Goal: Check status

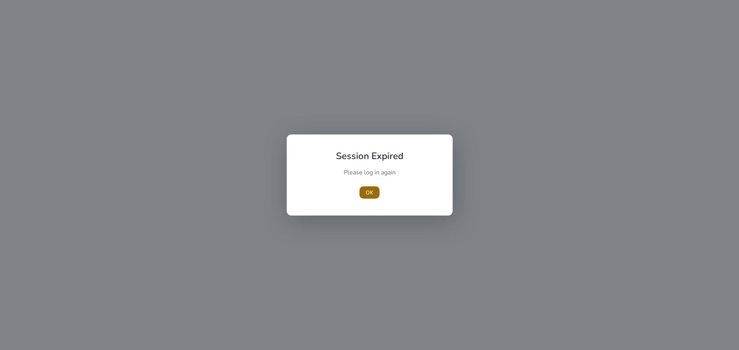
click at [373, 193] on span "OK" at bounding box center [369, 193] width 8 height 8
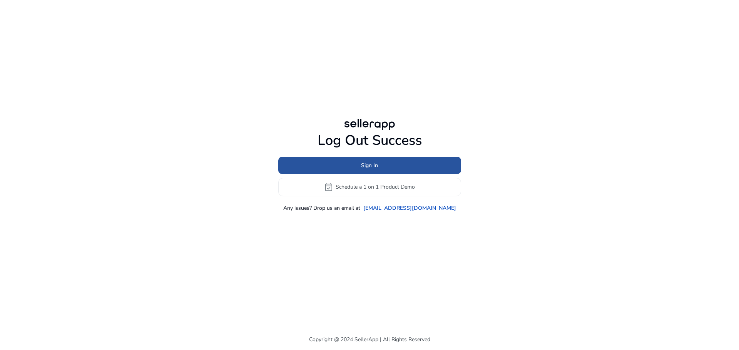
click at [363, 167] on span "Sign In" at bounding box center [369, 166] width 17 height 8
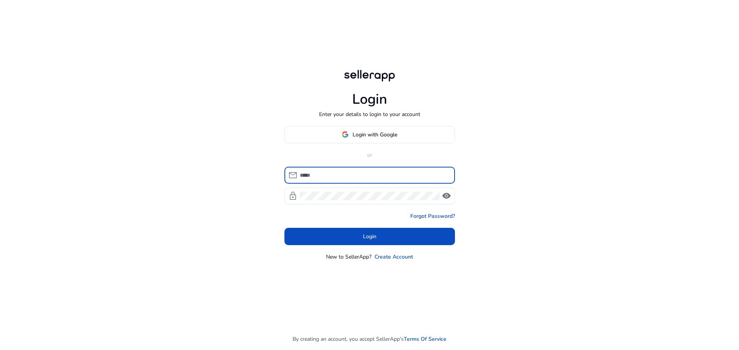
type input "**********"
click at [340, 178] on input "**********" at bounding box center [374, 175] width 149 height 8
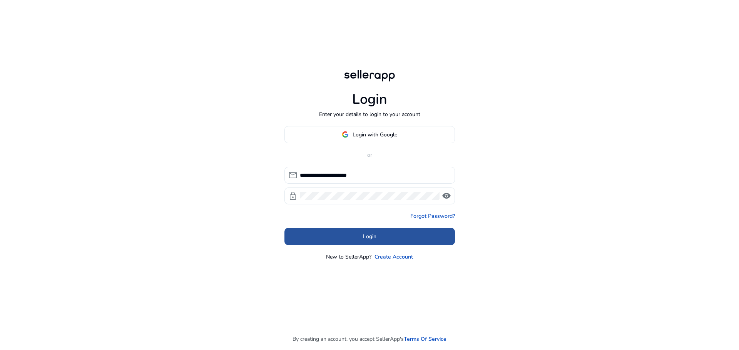
click at [389, 231] on span at bounding box center [369, 236] width 170 height 18
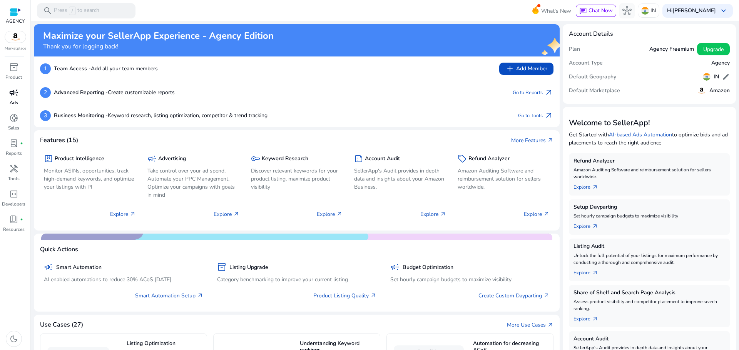
click at [17, 96] on span "campaign" at bounding box center [13, 92] width 9 height 9
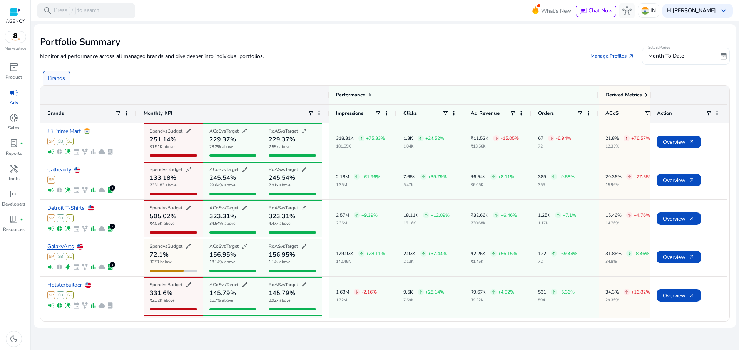
click at [726, 60] on span "date_range" at bounding box center [723, 56] width 8 height 8
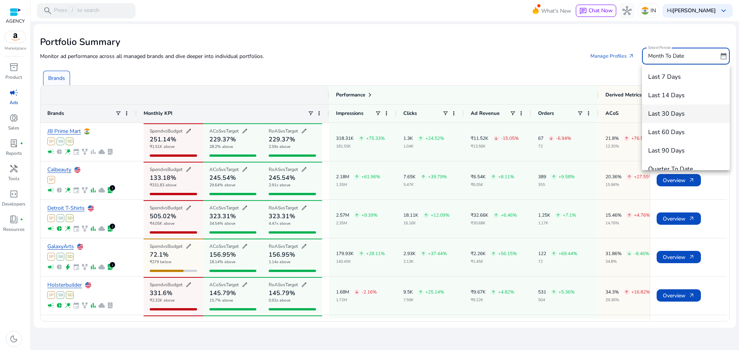
click at [682, 114] on span "Last 30 Days" at bounding box center [685, 114] width 75 height 8
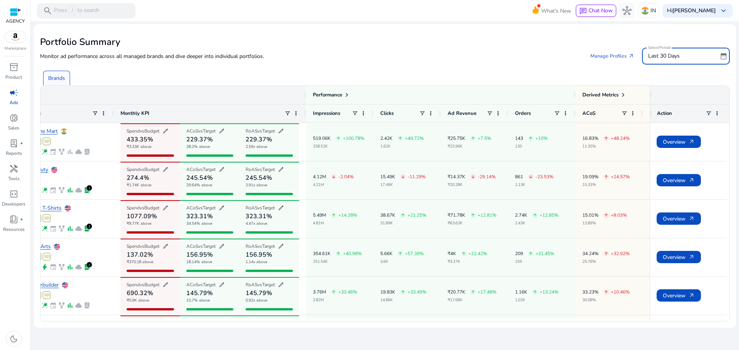
scroll to position [0, 25]
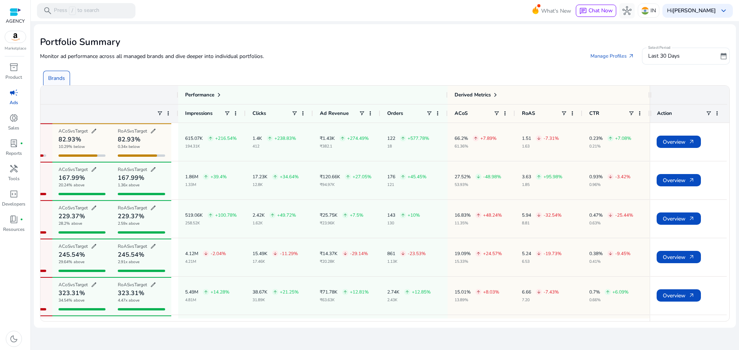
drag, startPoint x: 643, startPoint y: 322, endPoint x: 518, endPoint y: 323, distance: 124.7
click at [518, 323] on mat-card "Portfolio Summary Monitor ad performance across all managed brands and dive dee…" at bounding box center [385, 176] width 702 height 304
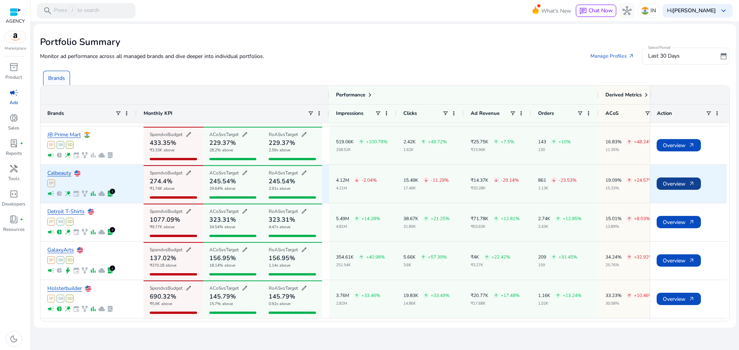
click at [671, 184] on span "Overview arrow_outward" at bounding box center [678, 184] width 32 height 16
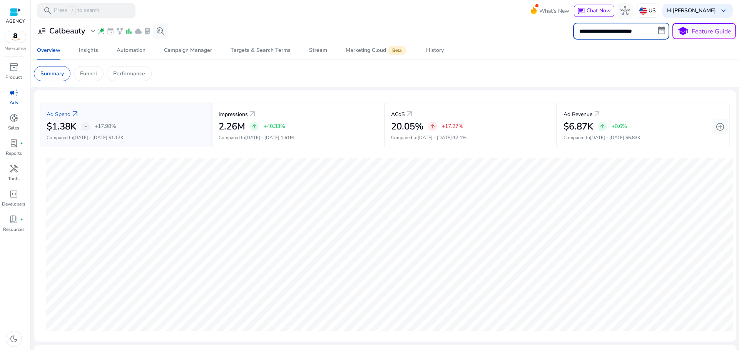
click at [662, 36] on input "**********" at bounding box center [621, 31] width 96 height 17
select select "*"
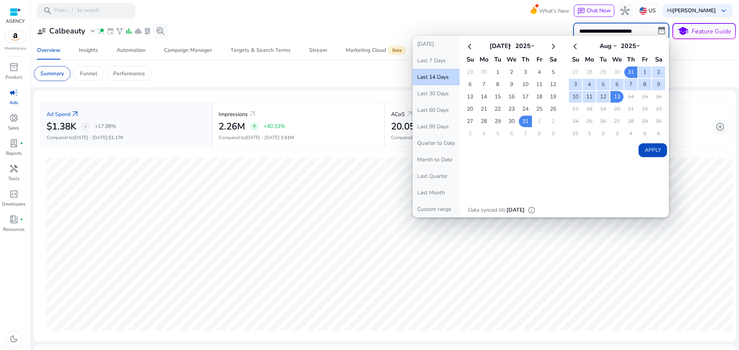
click at [630, 97] on td "14" at bounding box center [630, 97] width 13 height 12
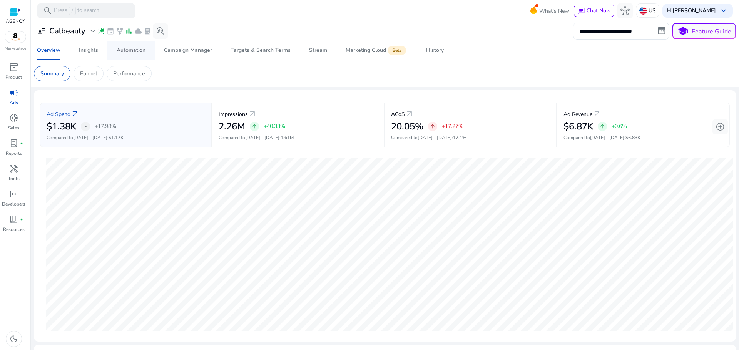
click at [114, 50] on link "Automation" at bounding box center [130, 50] width 47 height 18
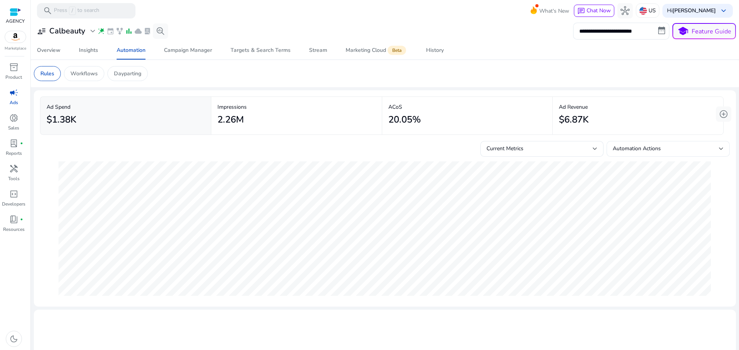
click at [660, 150] on div "Automation Actions" at bounding box center [665, 149] width 106 height 8
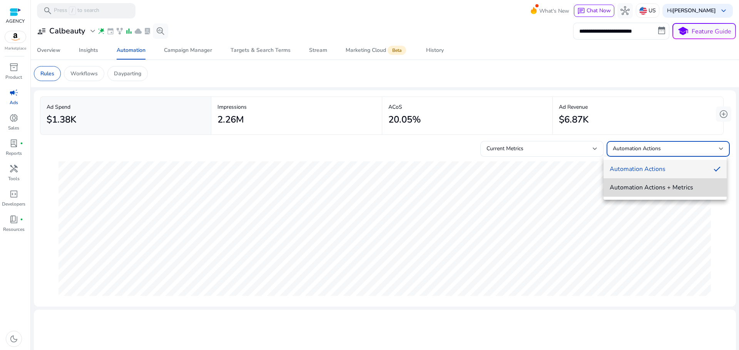
click at [655, 192] on span "Automation Actions + Metrics" at bounding box center [664, 187] width 111 height 8
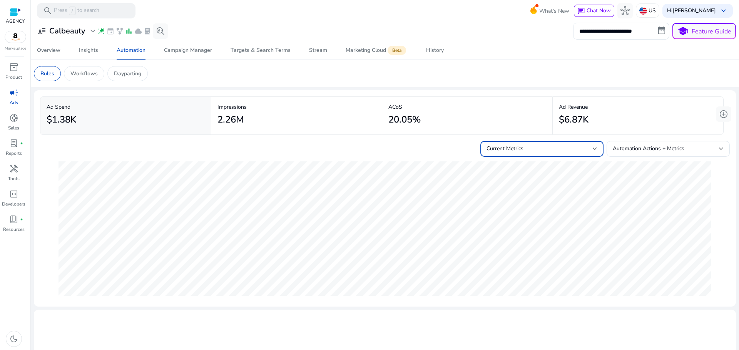
click at [527, 145] on div "Current Metrics" at bounding box center [539, 149] width 106 height 8
click at [556, 185] on span "Current Metrics + Forecast" at bounding box center [538, 187] width 111 height 8
click at [432, 48] on div "History" at bounding box center [435, 50] width 18 height 5
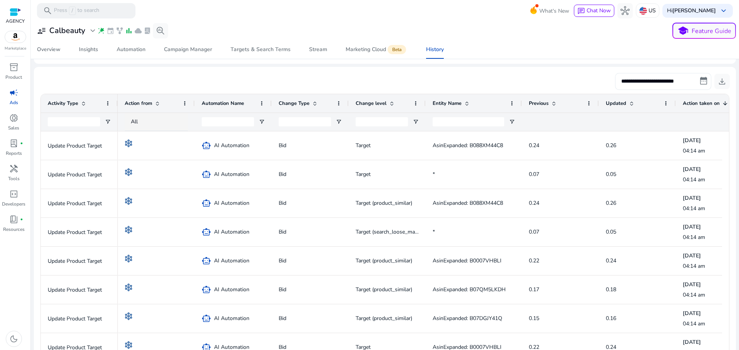
click at [699, 83] on input "**********" at bounding box center [663, 81] width 96 height 17
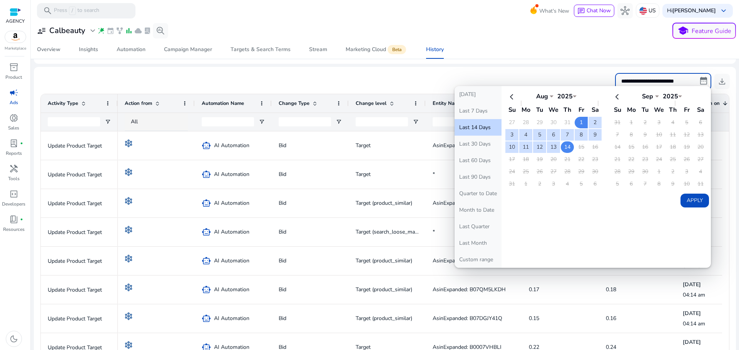
click at [565, 149] on td "14" at bounding box center [567, 148] width 13 height 12
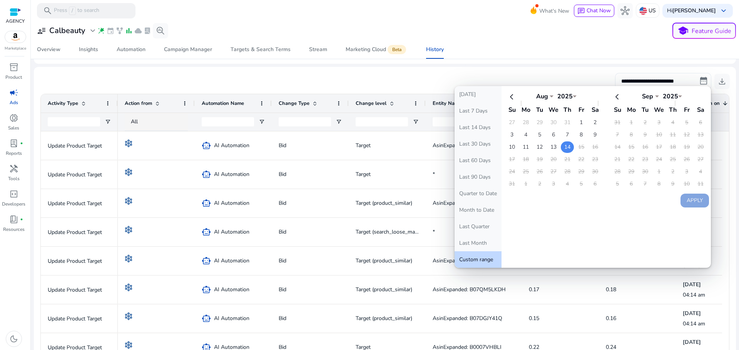
drag, startPoint x: 554, startPoint y: 149, endPoint x: 559, endPoint y: 148, distance: 5.4
click at [556, 149] on td "13" at bounding box center [553, 148] width 13 height 12
click at [562, 147] on td "14" at bounding box center [567, 148] width 13 height 12
click at [687, 201] on button "Apply" at bounding box center [694, 201] width 28 height 14
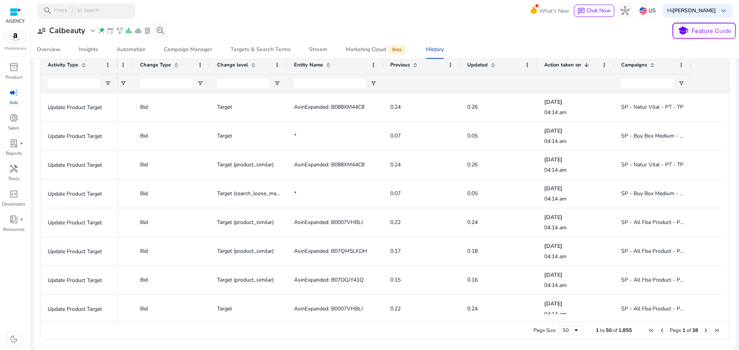
scroll to position [0, 188]
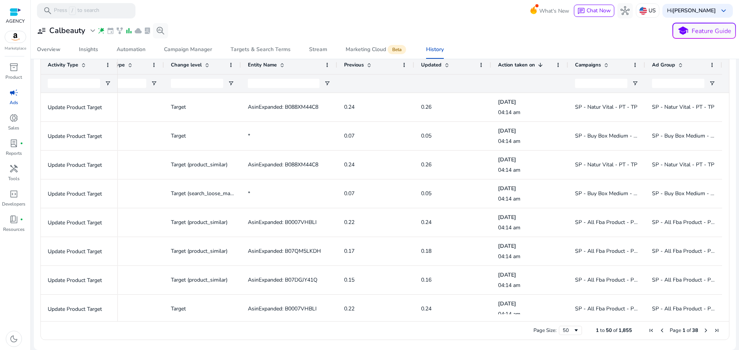
click at [537, 66] on span at bounding box center [540, 65] width 6 height 6
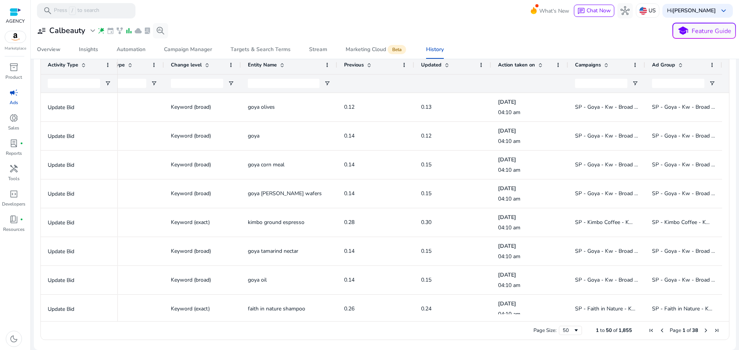
click at [537, 65] on span at bounding box center [540, 65] width 6 height 6
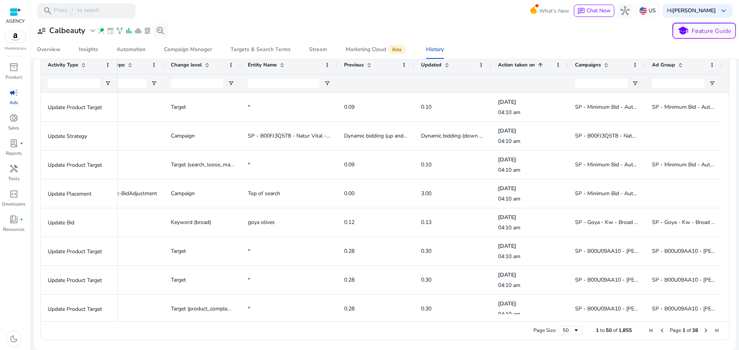
click at [536, 61] on div "Action taken on 1" at bounding box center [525, 65] width 55 height 15
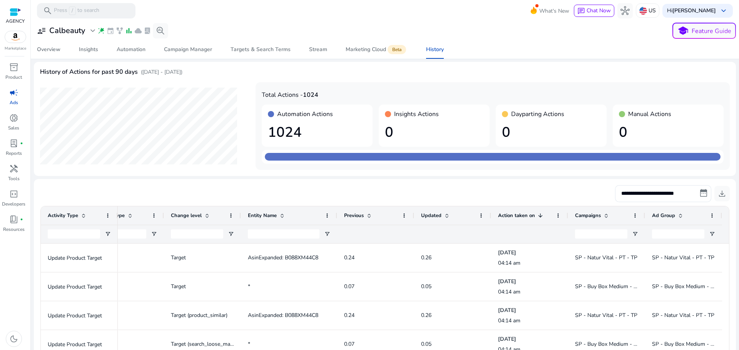
scroll to position [0, 0]
click at [691, 194] on input "**********" at bounding box center [663, 194] width 96 height 17
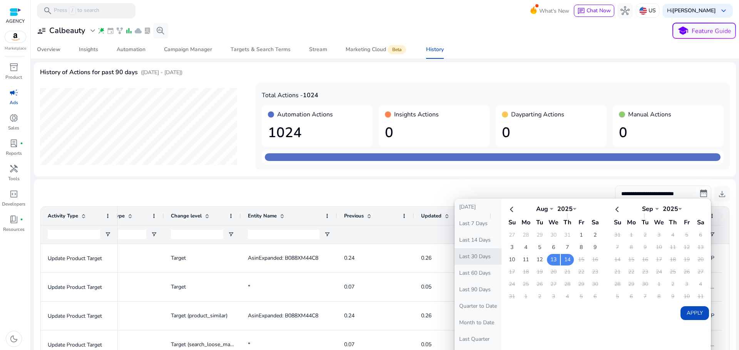
click at [477, 251] on button "Last 30 Days" at bounding box center [477, 257] width 47 height 17
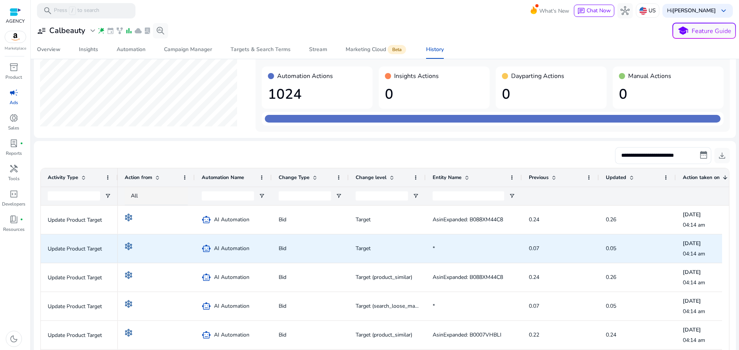
scroll to position [25, 0]
